Goal: Information Seeking & Learning: Find contact information

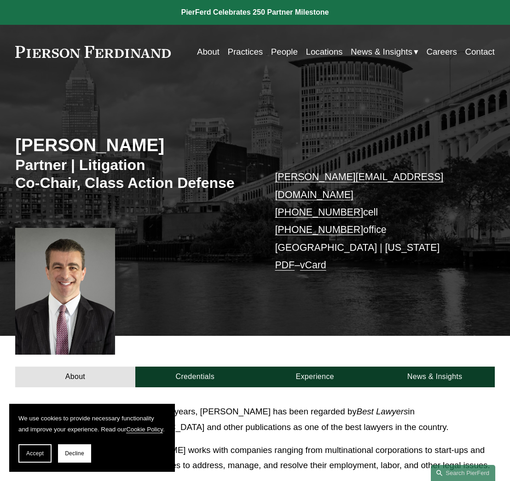
click at [243, 52] on link "Practices" at bounding box center [244, 51] width 35 height 17
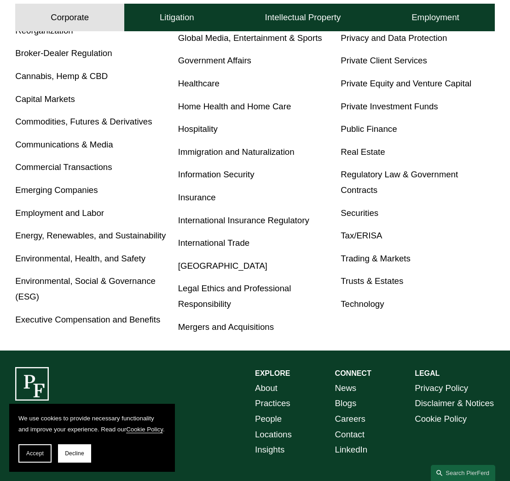
scroll to position [372, 0]
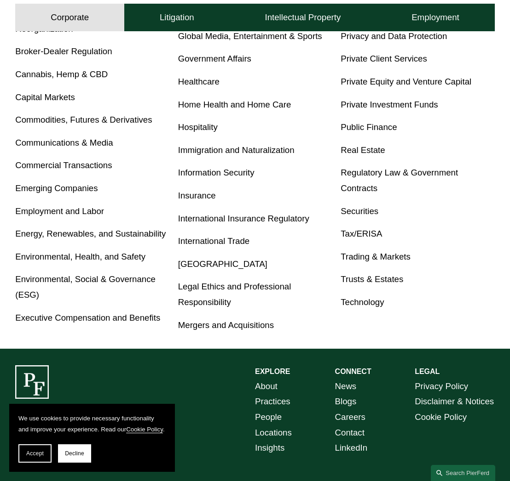
click at [362, 239] on link "Tax/ERISA" at bounding box center [360, 234] width 41 height 10
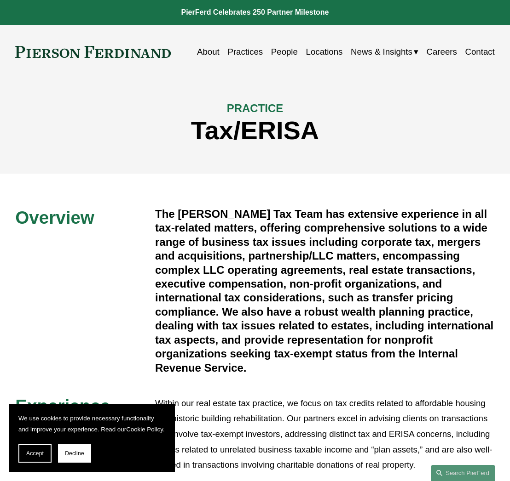
click at [280, 52] on link "People" at bounding box center [284, 51] width 27 height 17
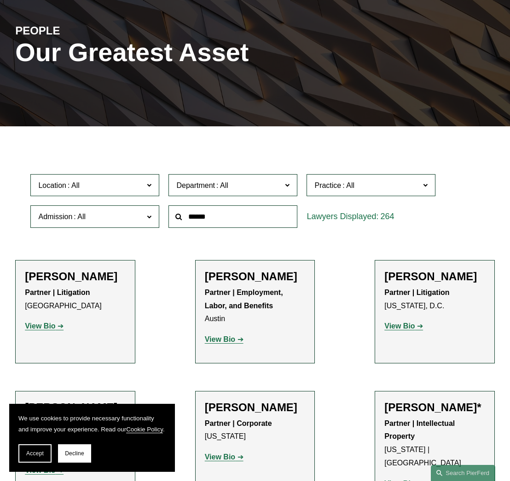
scroll to position [88, 0]
click at [344, 187] on span at bounding box center [348, 186] width 15 height 8
click at [0, 0] on link "Tax/ERISA" at bounding box center [0, 0] width 0 height 0
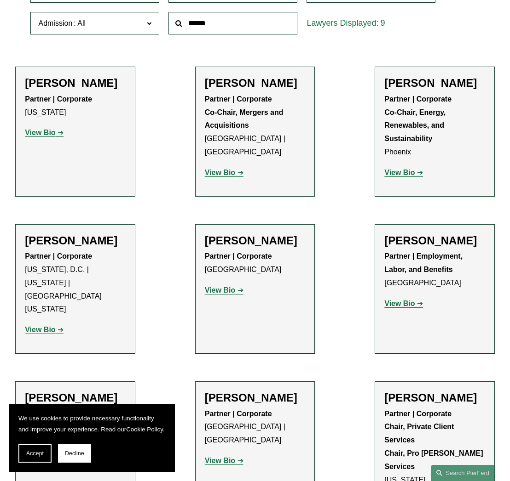
scroll to position [282, 0]
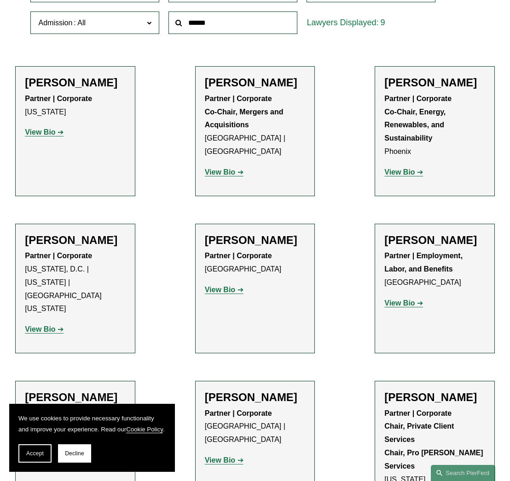
click at [400, 173] on strong "View Bio" at bounding box center [399, 172] width 30 height 8
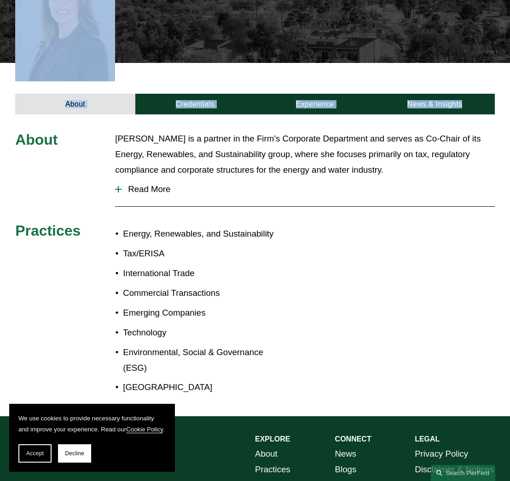
scroll to position [297, 0]
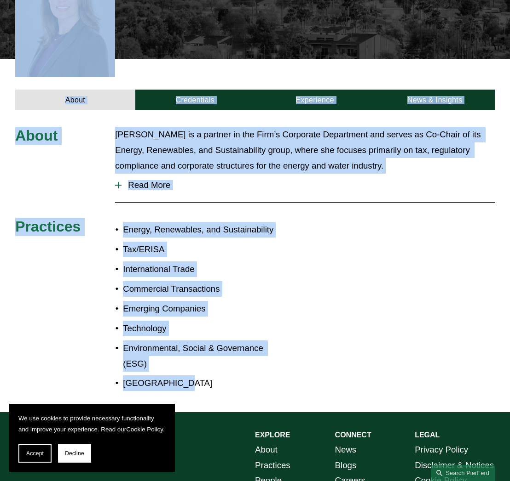
drag, startPoint x: 15, startPoint y: 63, endPoint x: 219, endPoint y: 357, distance: 358.1
click at [219, 357] on article "Liz Delnegro Partner | Corporate Co-Chair, Energy, Renewables, and Sustainabili…" at bounding box center [255, 57] width 510 height 709
copy article "Liz Delnegro Partner | Corporate Co-Chair, Energy, Renewables, and Sustainabili…"
click at [272, 110] on div "About Liz is a partner in the Firm’s Corporate Department and serves as Co-Chai…" at bounding box center [255, 261] width 510 height 302
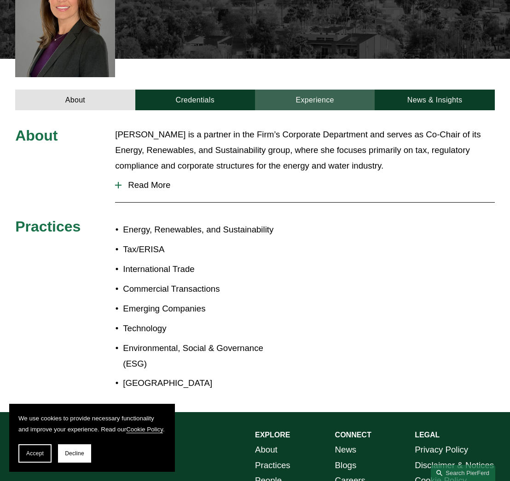
click at [309, 90] on link "Experience" at bounding box center [315, 100] width 120 height 21
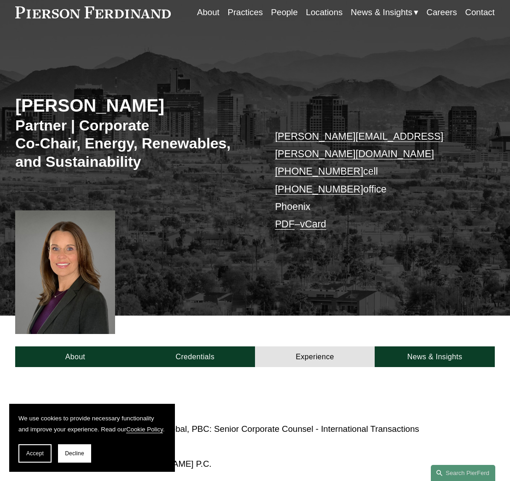
scroll to position [39, 0]
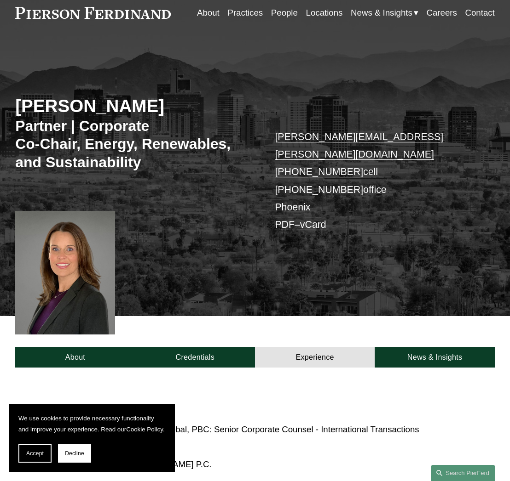
click at [318, 14] on link "Locations" at bounding box center [324, 12] width 37 height 17
